Goal: Navigation & Orientation: Understand site structure

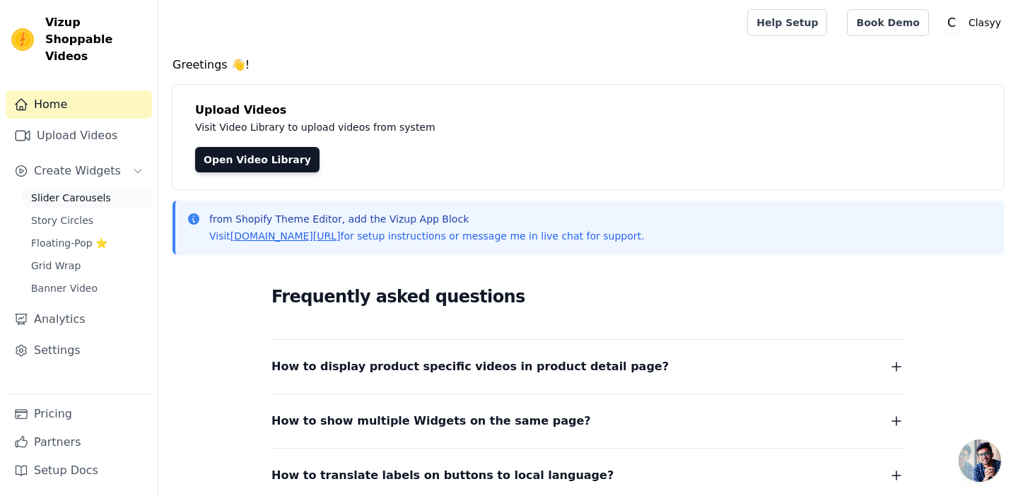
click at [95, 191] on span "Slider Carousels" at bounding box center [71, 198] width 80 height 14
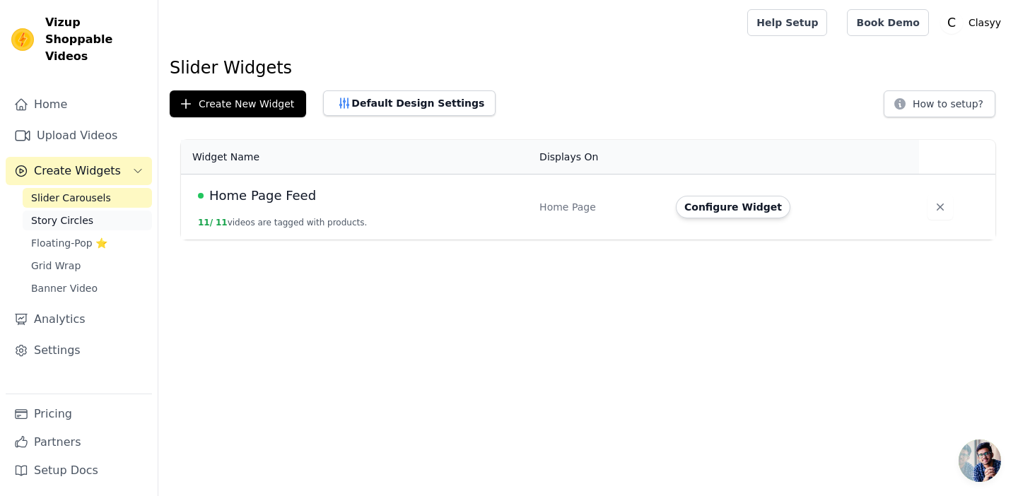
click at [78, 213] on span "Story Circles" at bounding box center [62, 220] width 62 height 14
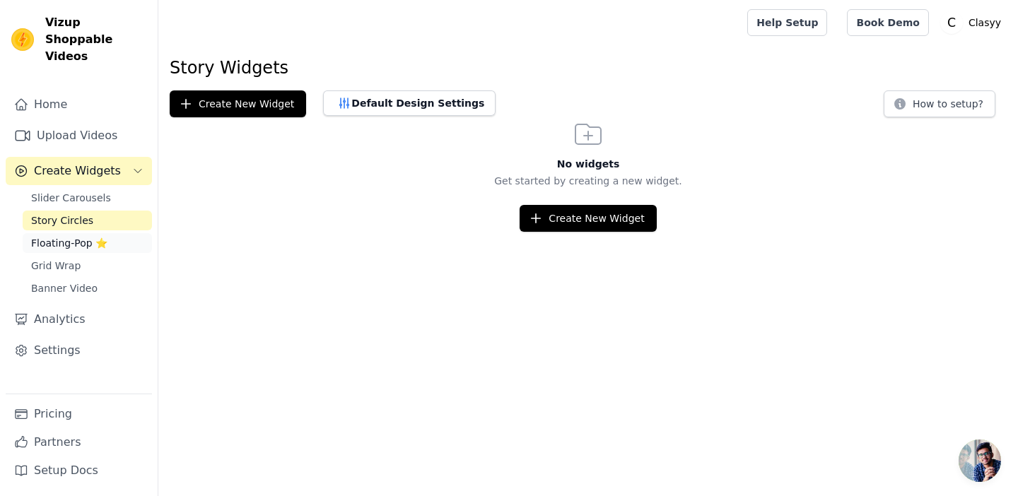
click at [75, 236] on span "Floating-Pop ⭐" at bounding box center [69, 243] width 76 height 14
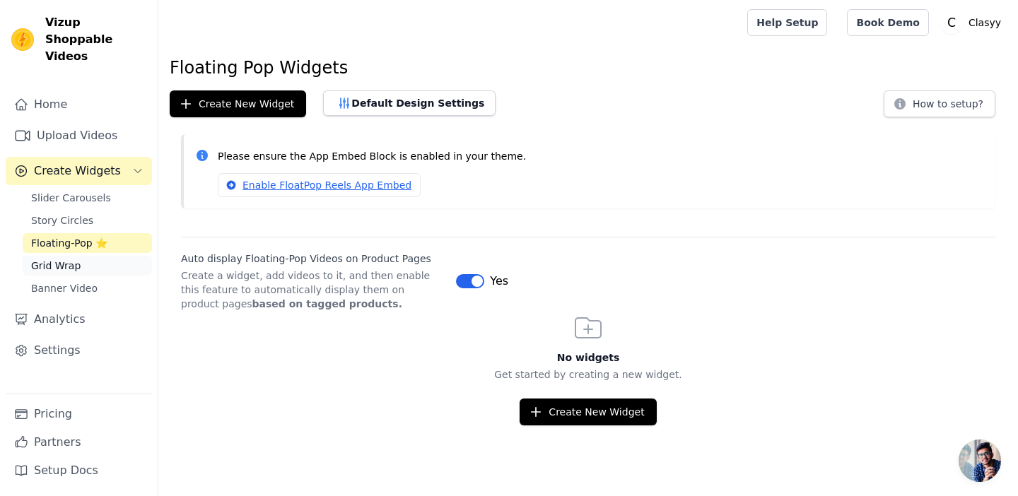
click at [75, 259] on span "Grid Wrap" at bounding box center [55, 266] width 49 height 14
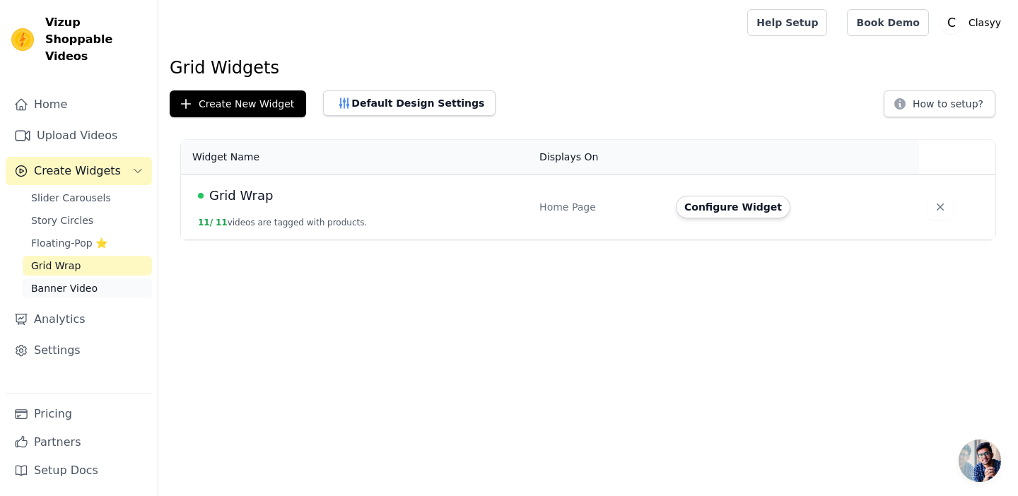
click at [93, 278] on link "Banner Video" at bounding box center [87, 288] width 129 height 20
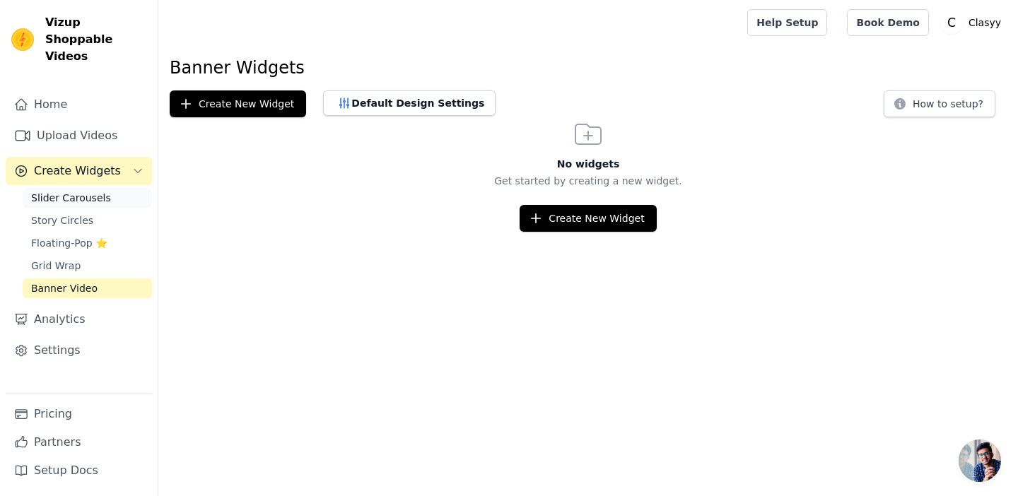
click at [85, 191] on span "Slider Carousels" at bounding box center [71, 198] width 80 height 14
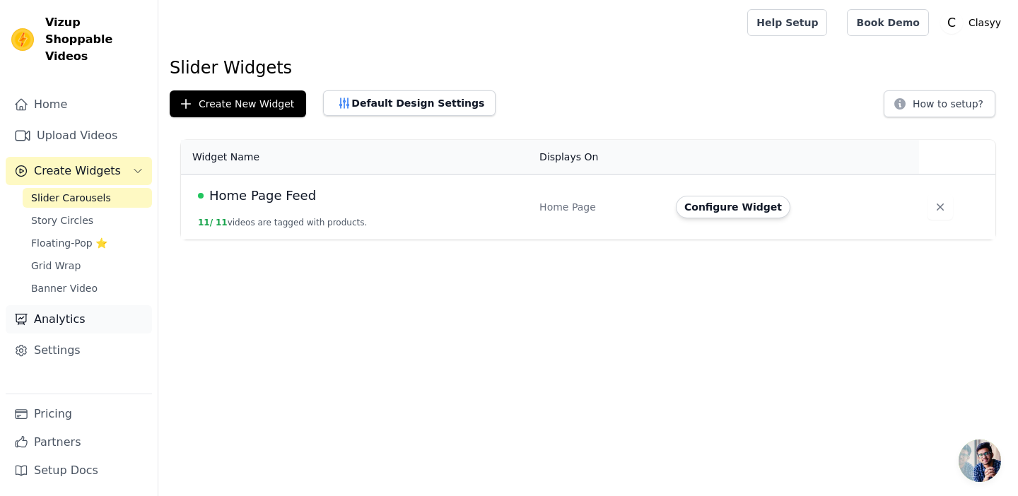
click at [88, 305] on link "Analytics" at bounding box center [79, 319] width 146 height 28
